Goal: Check status

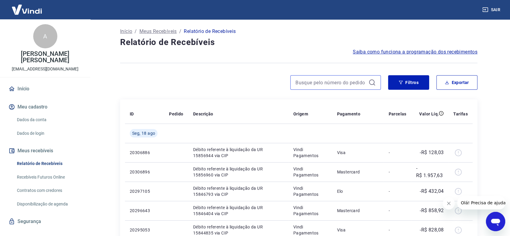
click at [334, 81] on input at bounding box center [330, 82] width 71 height 9
click at [309, 83] on input "8548" at bounding box center [330, 82] width 71 height 9
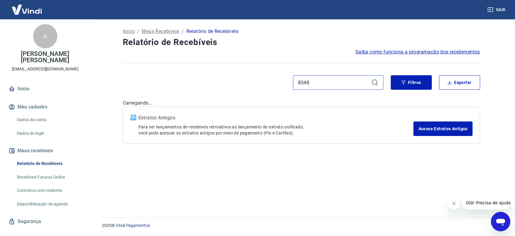
type input "8548"
click at [373, 84] on icon at bounding box center [374, 82] width 7 height 7
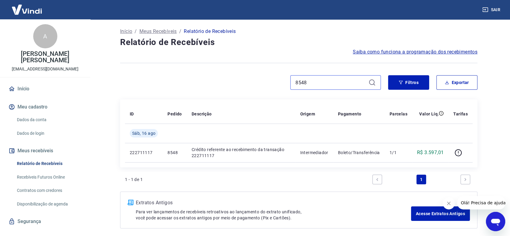
drag, startPoint x: 224, startPoint y: 79, endPoint x: 175, endPoint y: 79, distance: 49.2
click at [175, 79] on div "8548" at bounding box center [250, 82] width 261 height 14
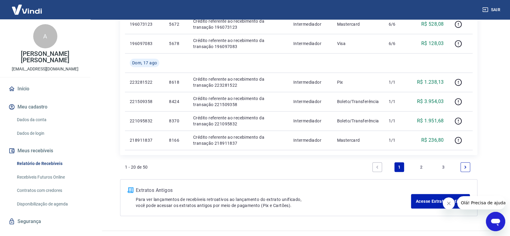
scroll to position [402, 0]
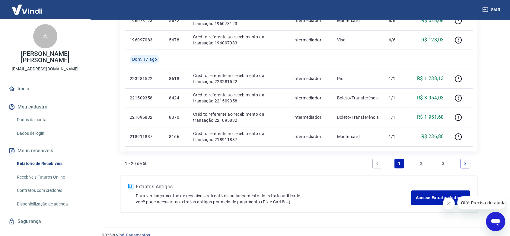
drag, startPoint x: 464, startPoint y: 162, endPoint x: 452, endPoint y: 154, distance: 14.5
click at [464, 162] on icon "Next page" at bounding box center [465, 163] width 4 height 4
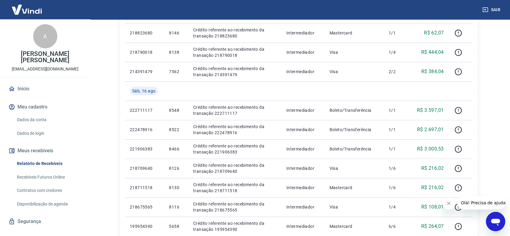
scroll to position [167, 0]
